Goal: Task Accomplishment & Management: Use online tool/utility

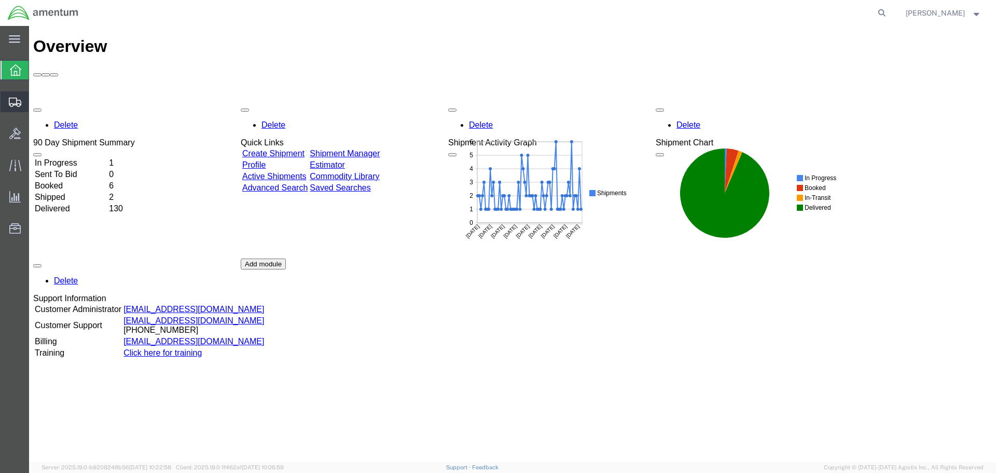
click at [0, 0] on span "Shipment Manager" at bounding box center [0, 0] width 0 height 0
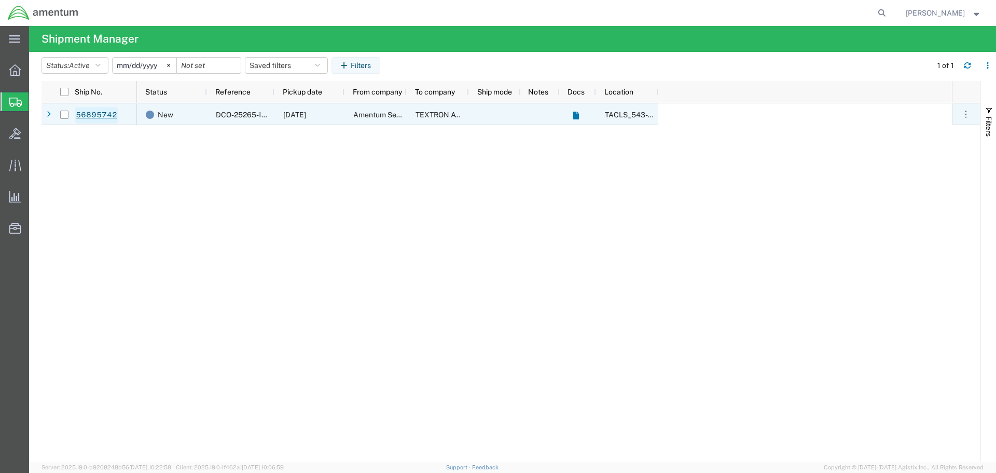
click at [108, 116] on link "56895742" at bounding box center [96, 115] width 43 height 17
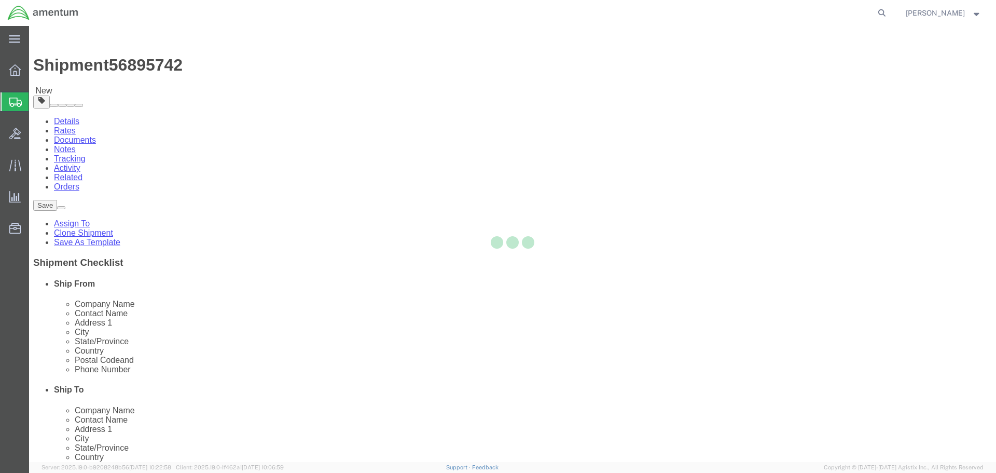
select select "60191"
select select
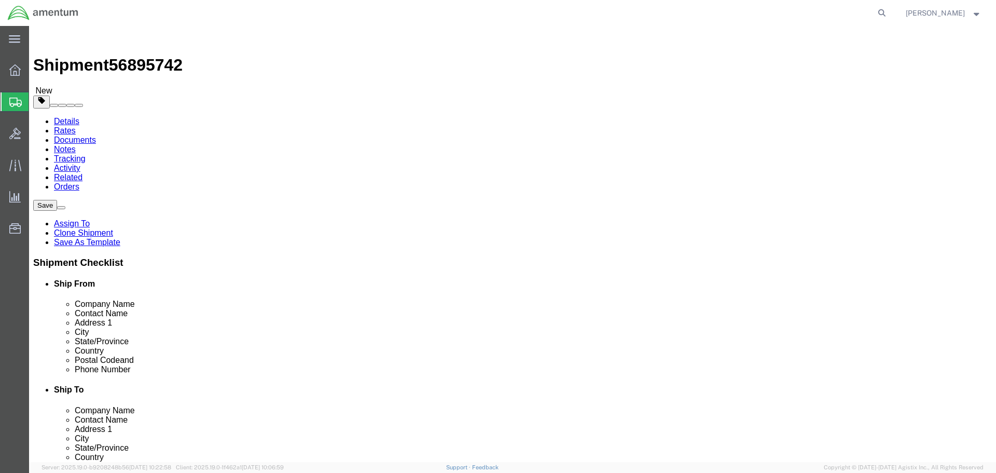
click button "Rate Shipment"
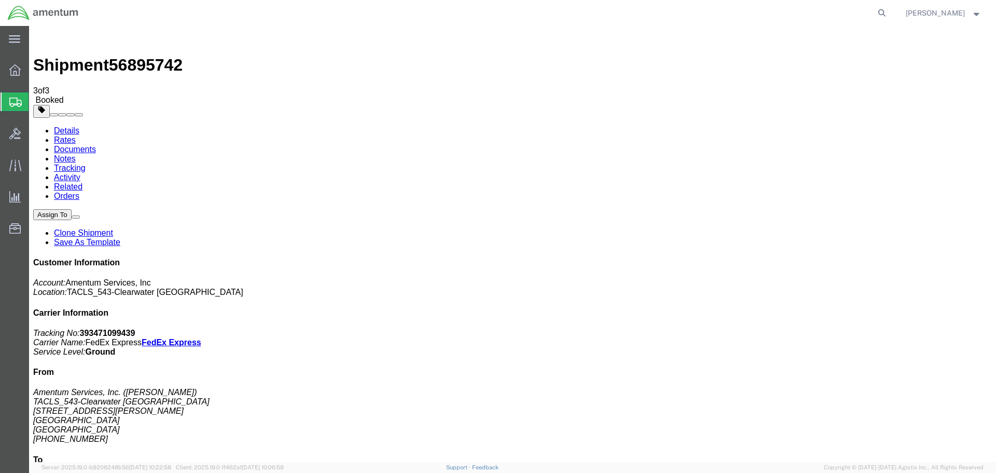
click at [135, 328] on b "393471099439" at bounding box center [107, 332] width 55 height 9
copy b "393471099439"
drag, startPoint x: 807, startPoint y: 300, endPoint x: 861, endPoint y: 351, distance: 74.1
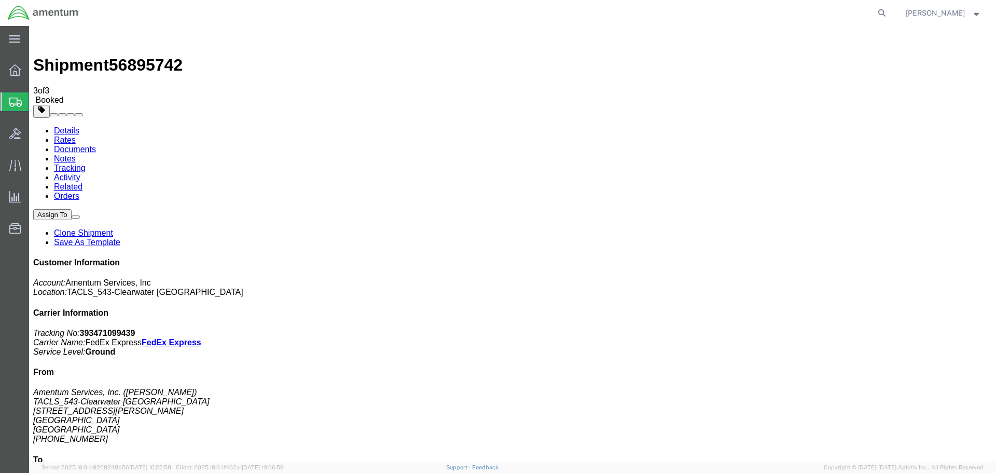
drag, startPoint x: 891, startPoint y: 346, endPoint x: 808, endPoint y: 302, distance: 93.7
copy address "TEXTRON AVIATION INC ( WARRANTY PROGRAM A... ) WARRANTY LOCATION ATTN: WARRANTY…"
